Goal: Information Seeking & Learning: Learn about a topic

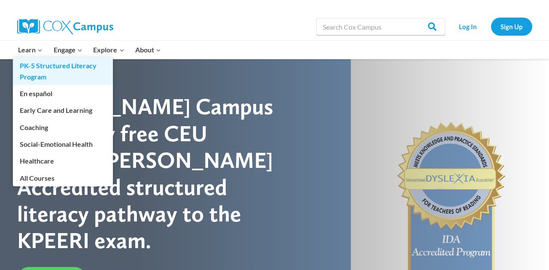
click at [41, 65] on link "PK-5 Structured Literacy Program" at bounding box center [63, 70] width 100 height 27
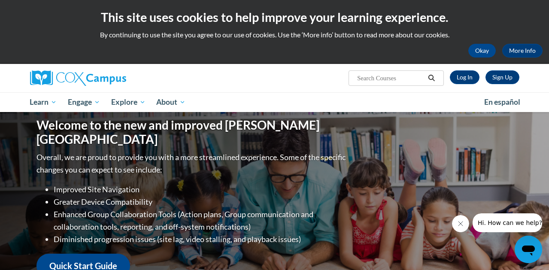
click at [482, 129] on div "Welcome to the new and improved [PERSON_NAME] Campus Overall, we are proud to p…" at bounding box center [275, 198] width 502 height 172
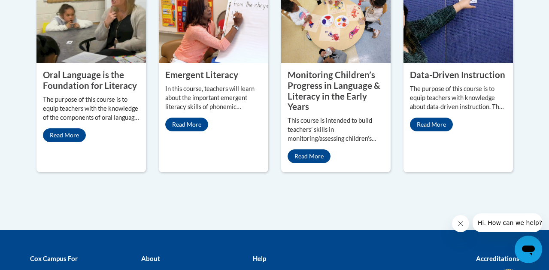
scroll to position [463, 0]
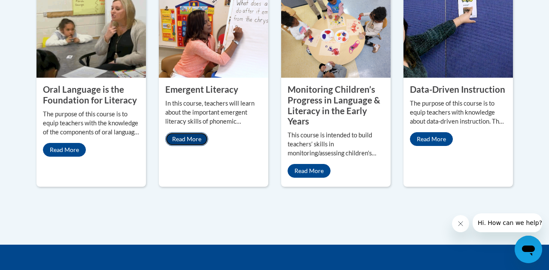
click at [190, 138] on link "Read More" at bounding box center [186, 139] width 43 height 14
click at [73, 151] on link "Read More" at bounding box center [64, 150] width 43 height 14
click at [431, 136] on link "Read More" at bounding box center [431, 139] width 43 height 14
click at [520, 125] on div "Support Contact our support team! Empowering educators with free, research-base…" at bounding box center [275, 13] width 502 height 360
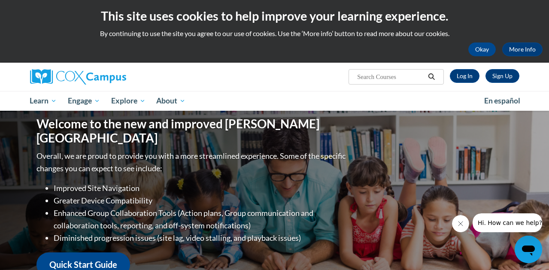
scroll to position [0, 0]
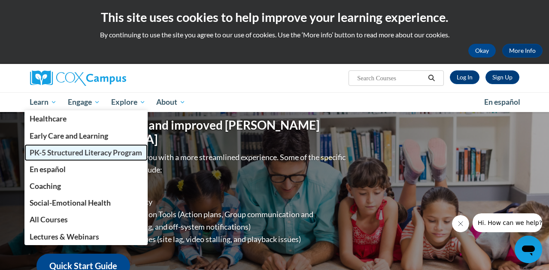
click at [57, 155] on span "PK-5 Structured Literacy Program" at bounding box center [86, 152] width 112 height 9
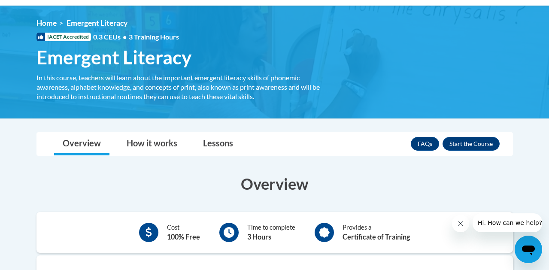
scroll to position [120, 0]
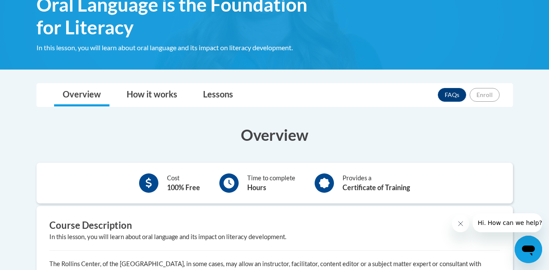
scroll to position [137, 0]
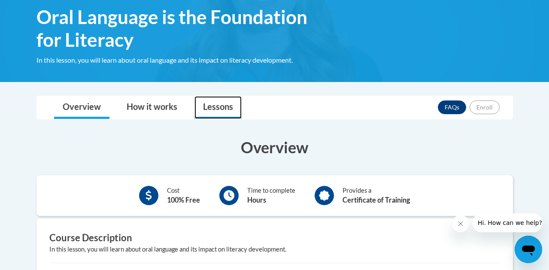
click at [210, 106] on link "Lessons" at bounding box center [217, 107] width 47 height 23
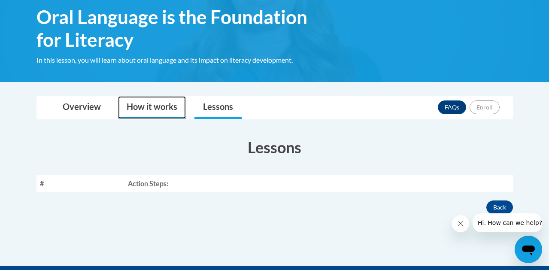
click at [141, 106] on link "How it works" at bounding box center [152, 107] width 68 height 23
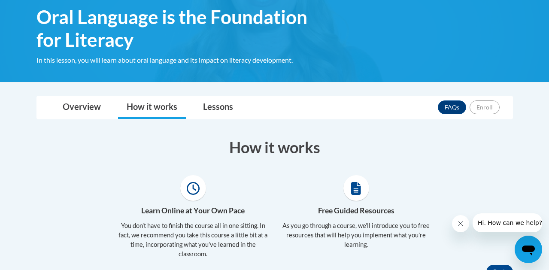
click at [442, 179] on div "Learn Online at Your Own Pace You don’t have to finish the course all in one si…" at bounding box center [274, 220] width 489 height 90
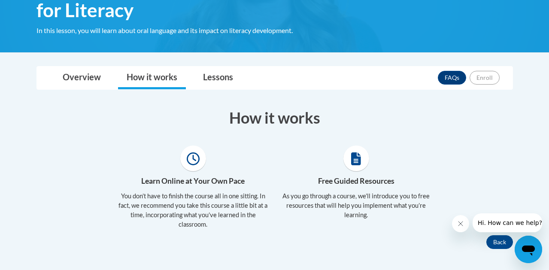
scroll to position [154, 0]
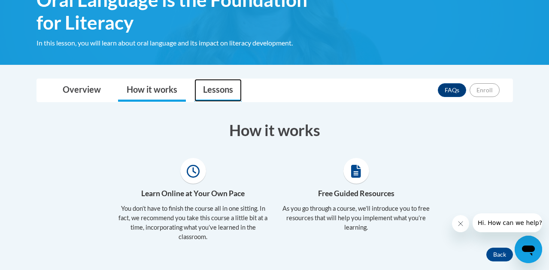
click at [223, 93] on link "Lessons" at bounding box center [217, 90] width 47 height 23
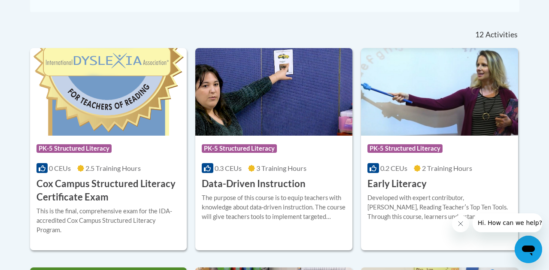
scroll to position [360, 0]
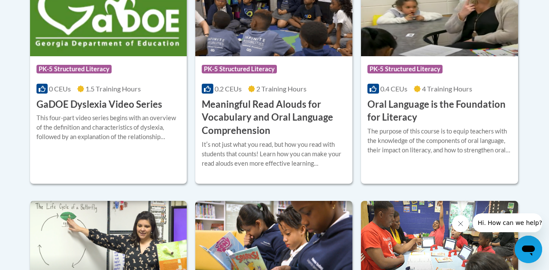
scroll to position [652, 0]
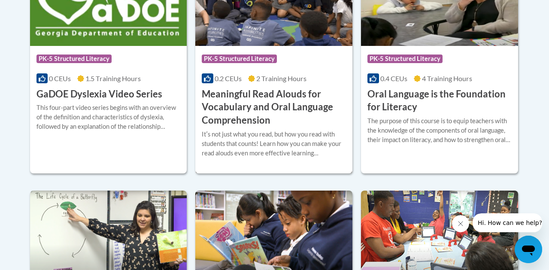
click at [205, 93] on h3 "Meaningful Read Alouds for Vocabulary and Oral Language Comprehension" at bounding box center [274, 106] width 144 height 39
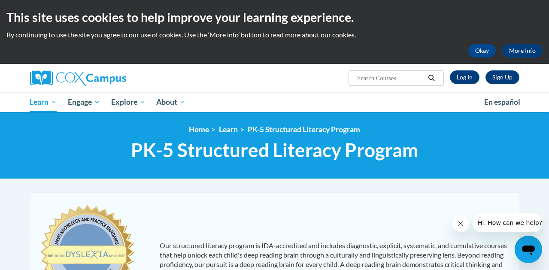
click at [422, 218] on div "Our structured literacy program is IDA-accredited and includes diagnostic, expl…" at bounding box center [274, 274] width 485 height 146
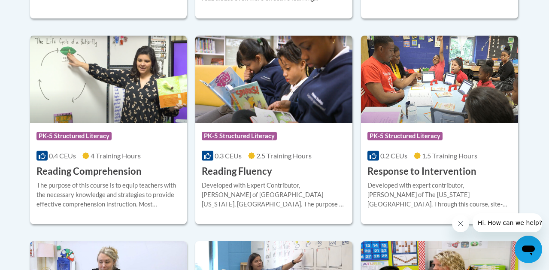
scroll to position [806, 0]
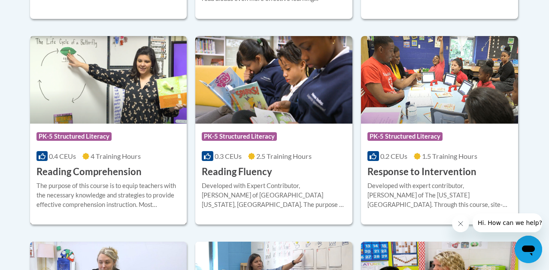
click at [106, 170] on h3 "Reading Comprehension" at bounding box center [88, 171] width 105 height 13
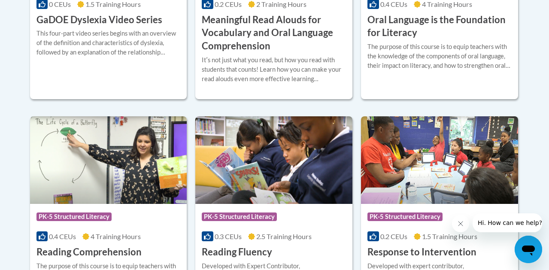
scroll to position [737, 0]
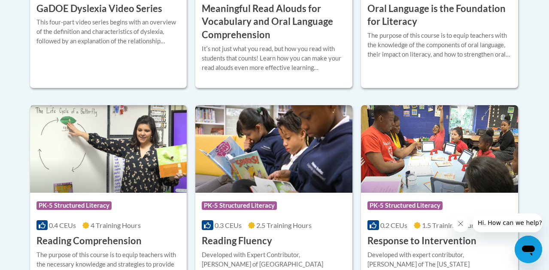
click at [242, 240] on h3 "Reading Fluency" at bounding box center [237, 240] width 70 height 13
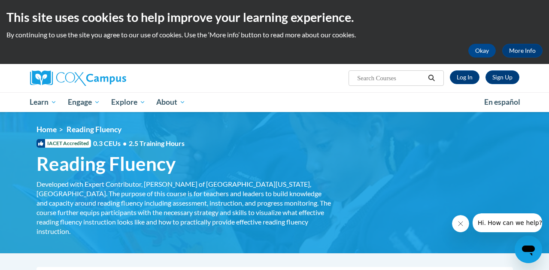
click at [228, 88] on div "Sign Up Log In Search Search..." at bounding box center [275, 78] width 502 height 28
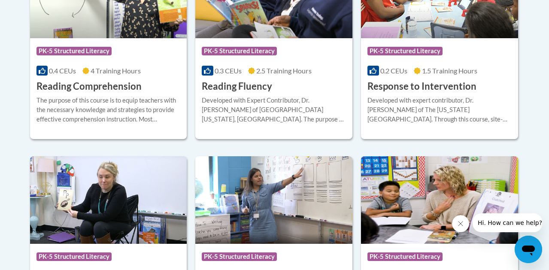
scroll to position [909, 0]
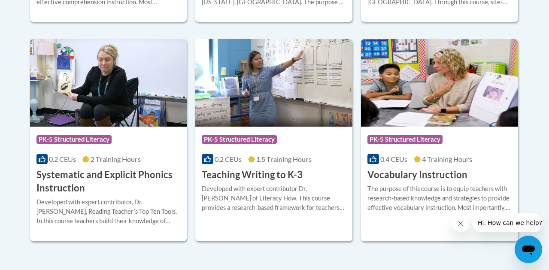
scroll to position [1012, 0]
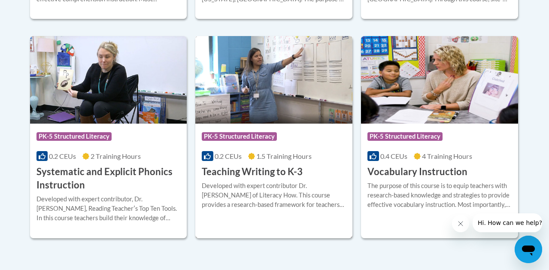
click at [329, 135] on div "Course Category: PK-5 Structured Literacy" at bounding box center [274, 137] width 144 height 19
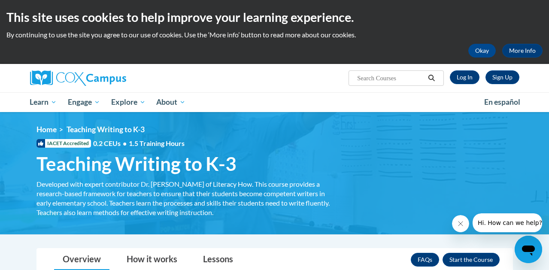
click at [279, 143] on div "IACET Accredited 0.2 CEUs • 1.5 Training Hours" at bounding box center [184, 143] width 309 height 9
click at [276, 117] on img at bounding box center [274, 173] width 549 height 122
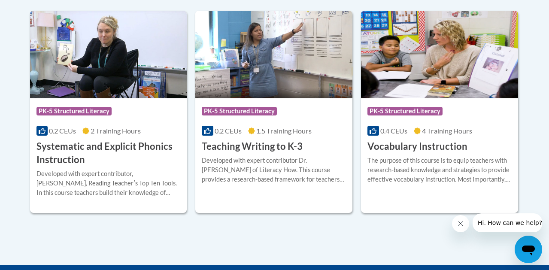
scroll to position [1046, 0]
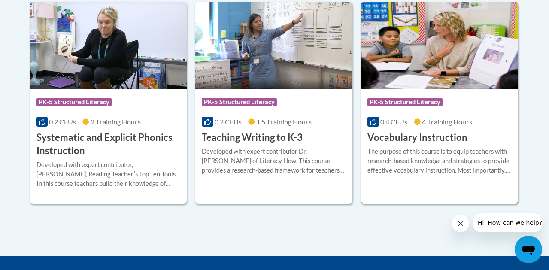
click at [452, 138] on h3 "Vocabulary Instruction" at bounding box center [417, 137] width 100 height 13
